Goal: Information Seeking & Learning: Find specific fact

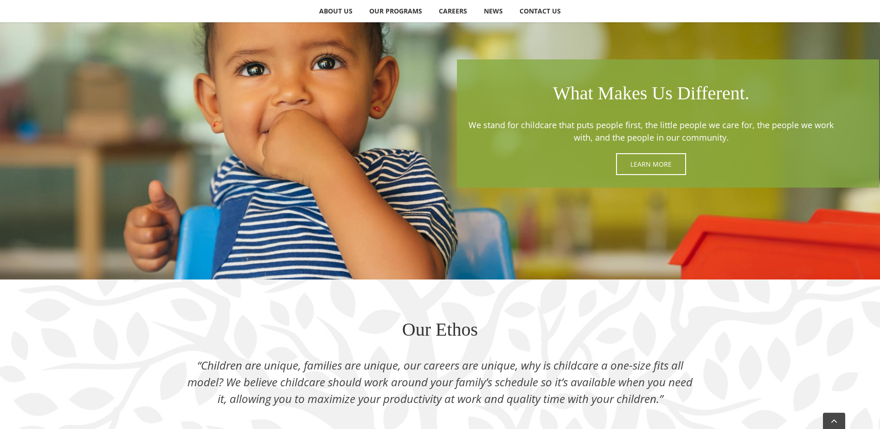
scroll to position [835, 0]
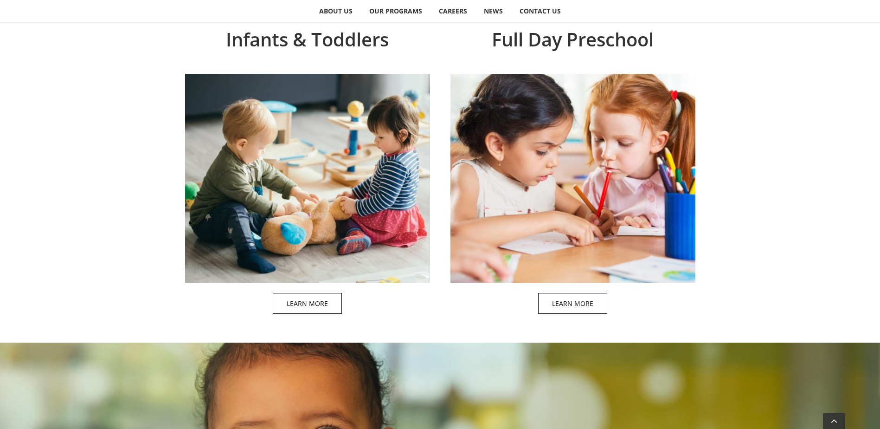
click at [585, 306] on span at bounding box center [582, 170] width 245 height 308
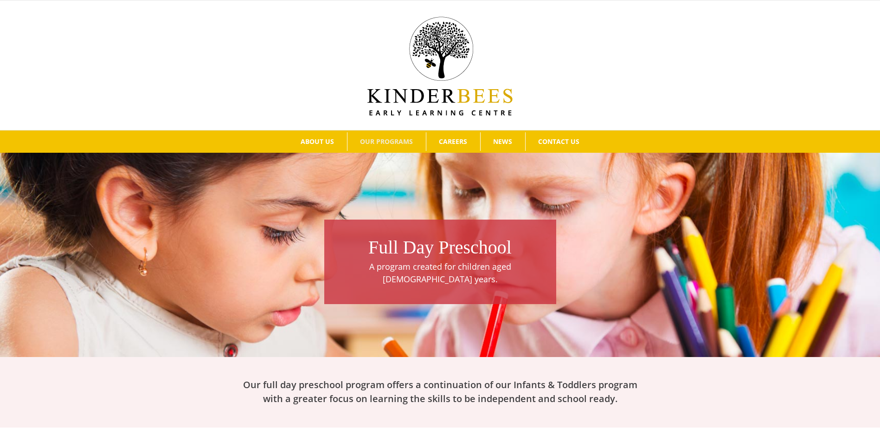
drag, startPoint x: 616, startPoint y: 103, endPoint x: 456, endPoint y: 272, distance: 233.1
drag, startPoint x: 456, startPoint y: 272, endPoint x: 203, endPoint y: 85, distance: 314.6
click at [203, 85] on div at bounding box center [440, 65] width 853 height 101
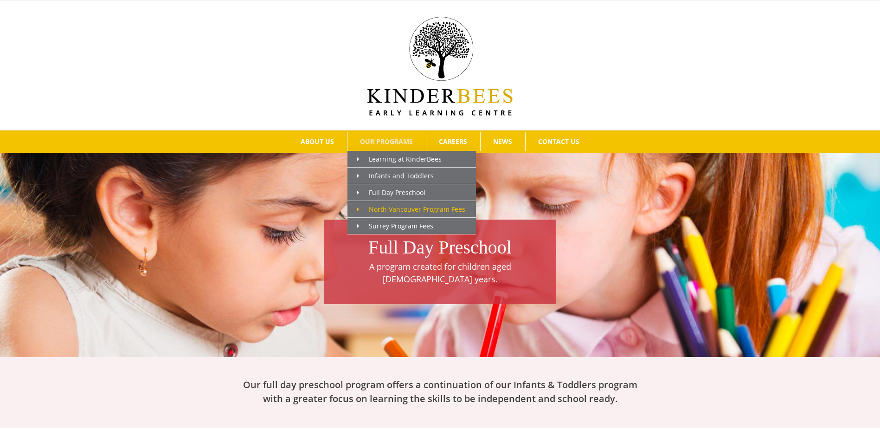
click at [425, 209] on span "North Vancouver Program Fees" at bounding box center [411, 209] width 109 height 9
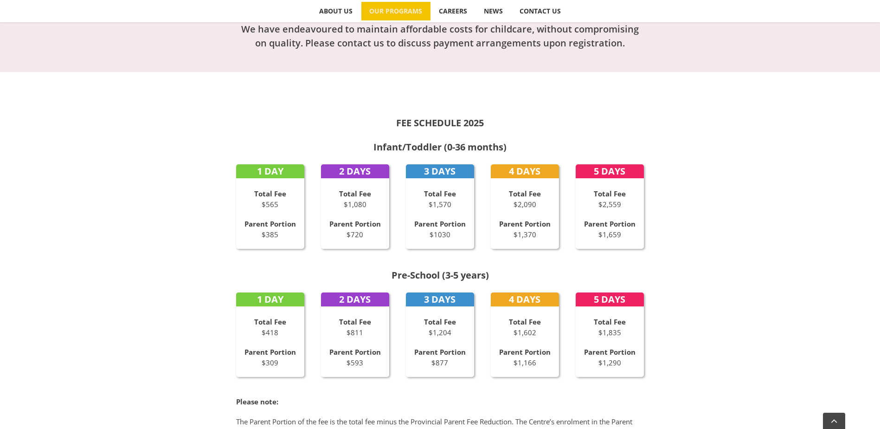
scroll to position [418, 0]
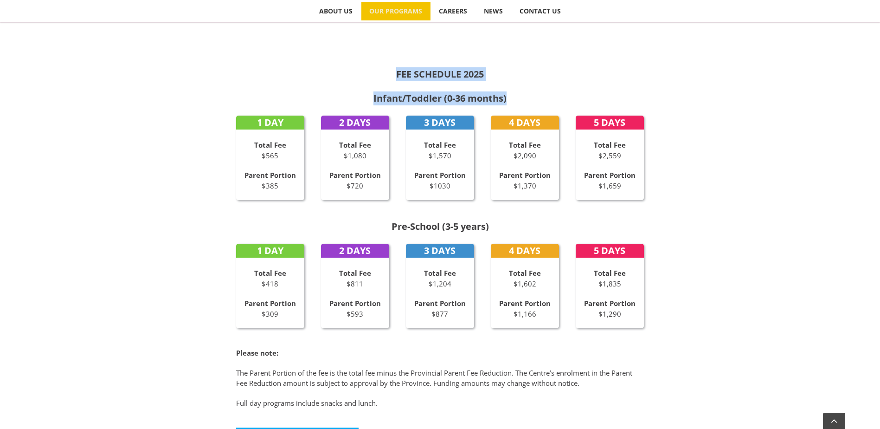
drag, startPoint x: 398, startPoint y: 74, endPoint x: 509, endPoint y: 98, distance: 114.0
click at [509, 98] on div "FEE SCHEDULE 2025 Infant/Toddler (0-36 months) 1 DAY Total Fee $565 Parent Port…" at bounding box center [440, 249] width 511 height 415
drag, startPoint x: 509, startPoint y: 98, endPoint x: 455, endPoint y: 94, distance: 54.0
click at [455, 94] on strong "Infant/Toddler (0-36 months)" at bounding box center [440, 98] width 133 height 13
drag, startPoint x: 585, startPoint y: 175, endPoint x: 641, endPoint y: 199, distance: 59.9
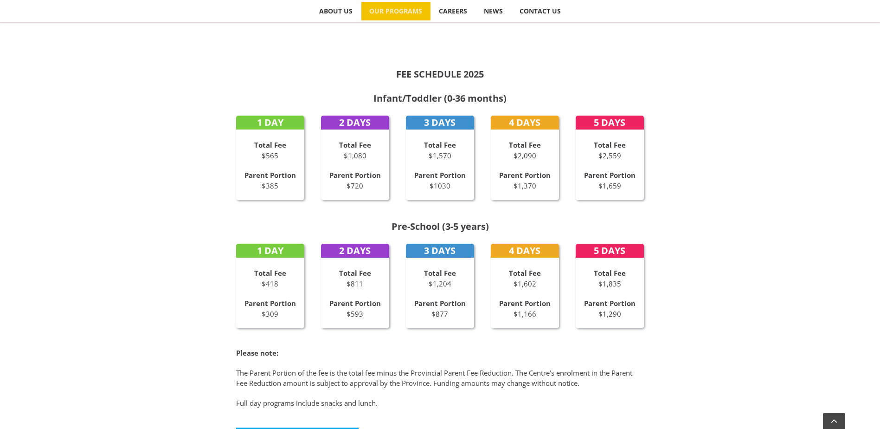
click at [641, 199] on div "5 DAYS Total Fee $2,559 Parent Portion $1,659" at bounding box center [610, 158] width 69 height 84
drag, startPoint x: 641, startPoint y: 199, endPoint x: 598, endPoint y: 183, distance: 45.5
click at [598, 183] on p "Parent Portion $1,659" at bounding box center [610, 180] width 69 height 21
drag, startPoint x: 584, startPoint y: 174, endPoint x: 622, endPoint y: 189, distance: 40.4
click at [622, 189] on p "Parent Portion $1,659" at bounding box center [610, 180] width 69 height 21
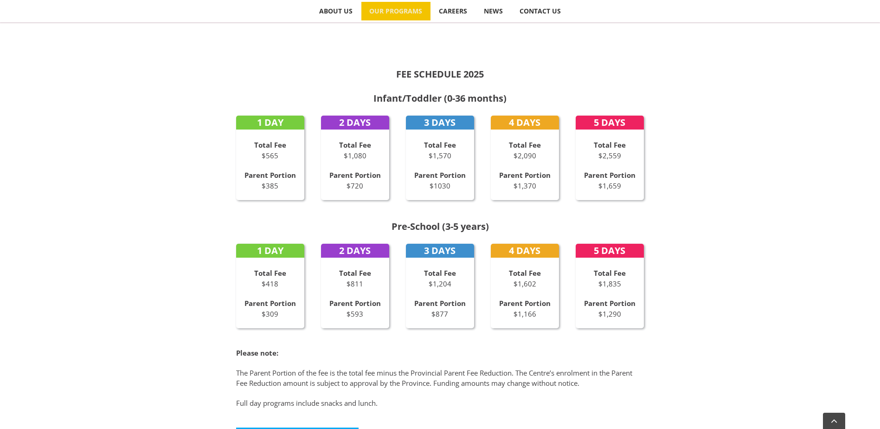
drag, startPoint x: 622, startPoint y: 189, endPoint x: 598, endPoint y: 182, distance: 25.0
click at [597, 181] on p "Parent Portion $1,659" at bounding box center [610, 180] width 69 height 21
drag, startPoint x: 585, startPoint y: 303, endPoint x: 639, endPoint y: 317, distance: 55.7
click at [639, 317] on p "Parent Portion $1,290" at bounding box center [610, 308] width 69 height 21
drag, startPoint x: 639, startPoint y: 317, endPoint x: 613, endPoint y: 313, distance: 26.3
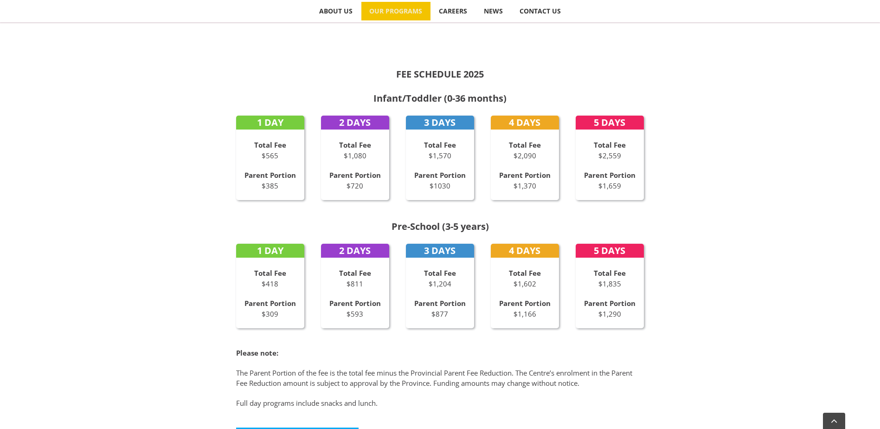
click at [613, 313] on p "Parent Portion $1,290" at bounding box center [610, 308] width 69 height 21
click at [608, 315] on p "Parent Portion $1,290" at bounding box center [610, 308] width 69 height 21
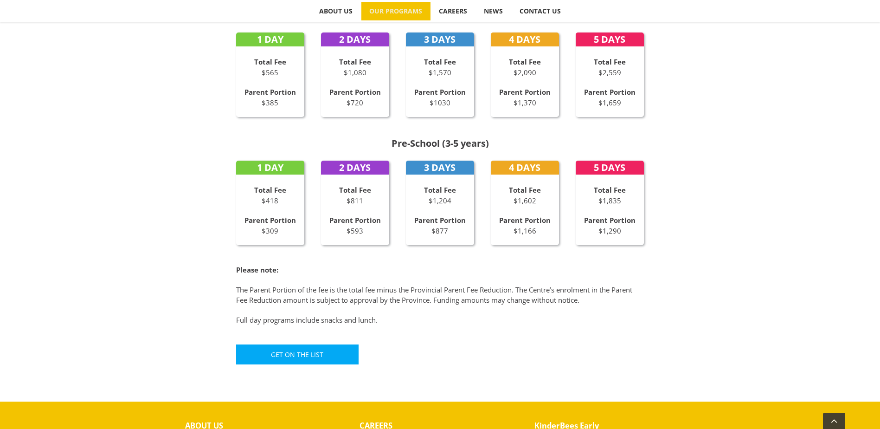
scroll to position [654, 0]
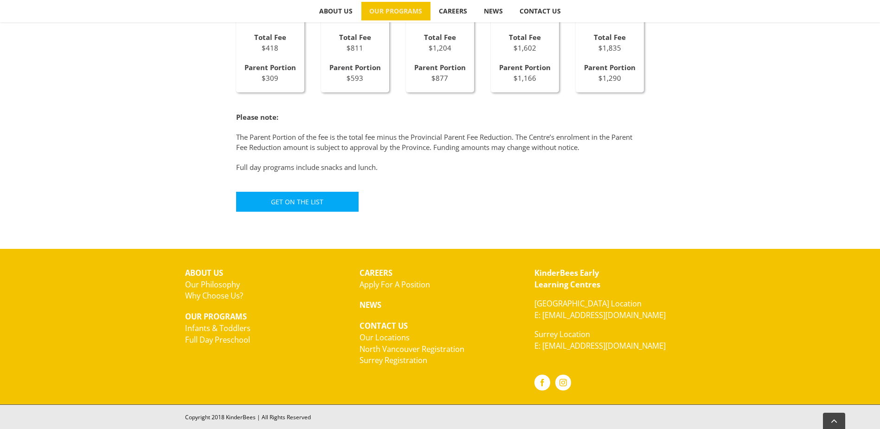
click at [406, 149] on p "The Parent Portion of the fee is the total fee minus the Provincial Parent Fee …" at bounding box center [440, 142] width 408 height 21
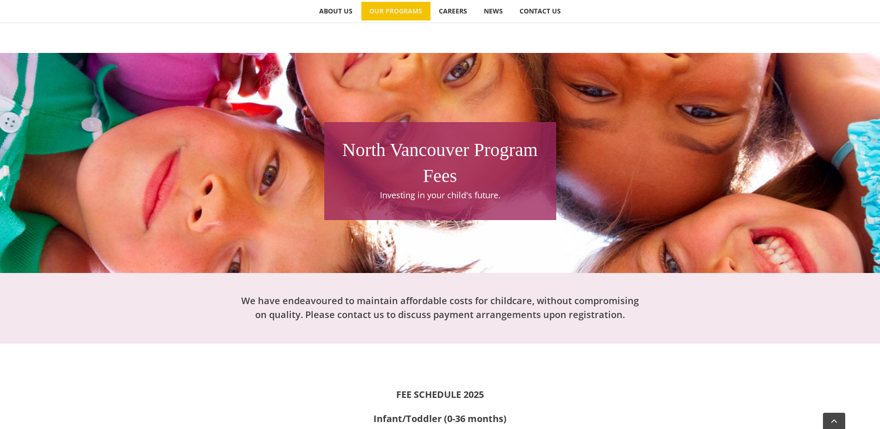
scroll to position [0, 0]
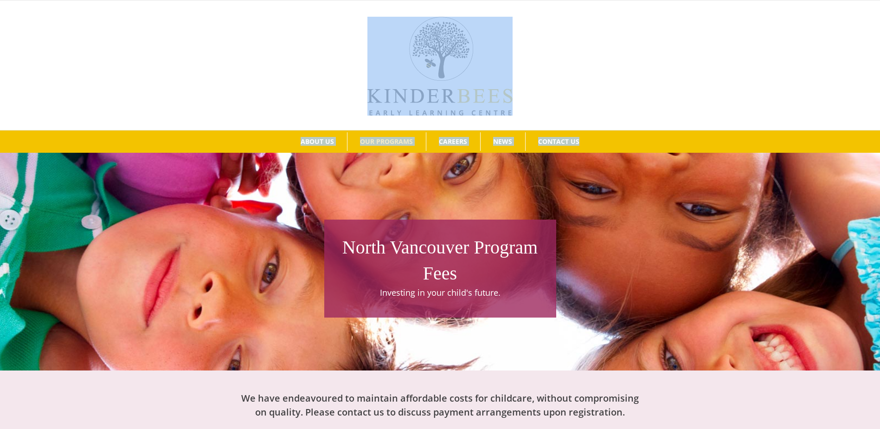
drag, startPoint x: 367, startPoint y: 23, endPoint x: 634, endPoint y: 136, distance: 290.3
click at [634, 136] on div "Search for:  ABOUT US Our Philosophy Why Choose Us? OUR PROGRAMS Learning at K…" at bounding box center [440, 76] width 880 height 152
click at [807, 63] on div at bounding box center [440, 65] width 853 height 101
